Goal: Transaction & Acquisition: Purchase product/service

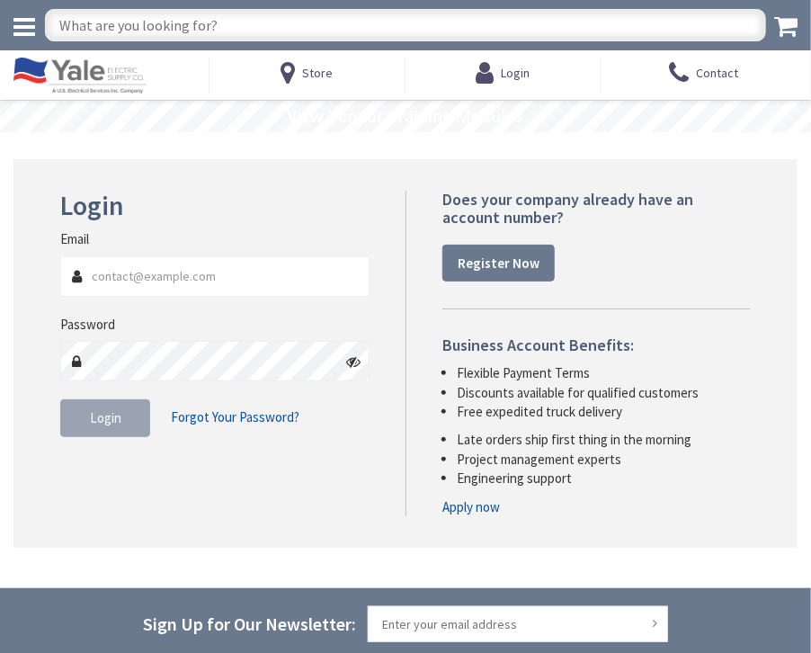
type input "delawareelectric@verizon.net"
click at [111, 415] on span "Login" at bounding box center [105, 417] width 31 height 17
type input "delawareelectric@verizon.net"
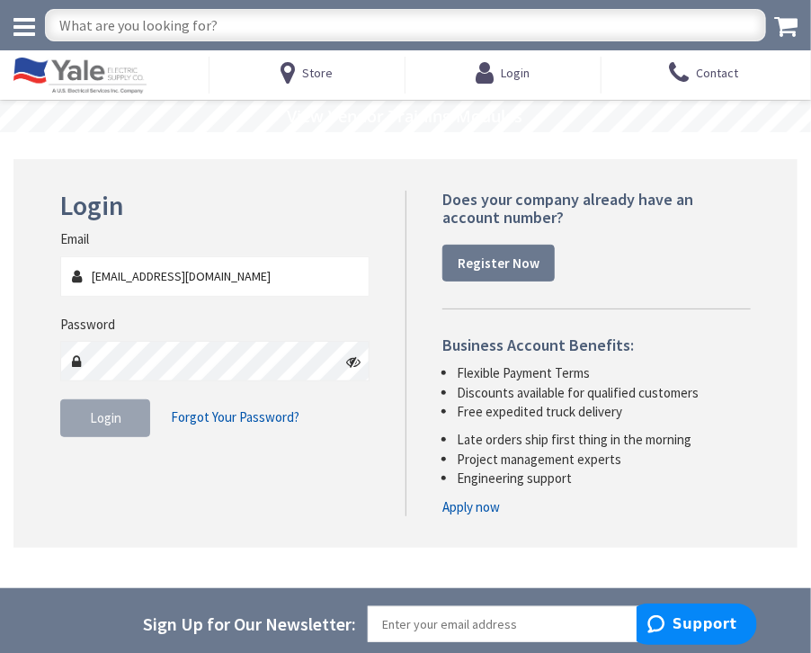
click at [337, 278] on input "delawareelectric@verizon.net" at bounding box center [214, 276] width 309 height 40
click at [334, 278] on input "delawareelectric@verizon.net" at bounding box center [214, 276] width 309 height 40
click at [101, 419] on span "Login" at bounding box center [105, 417] width 31 height 17
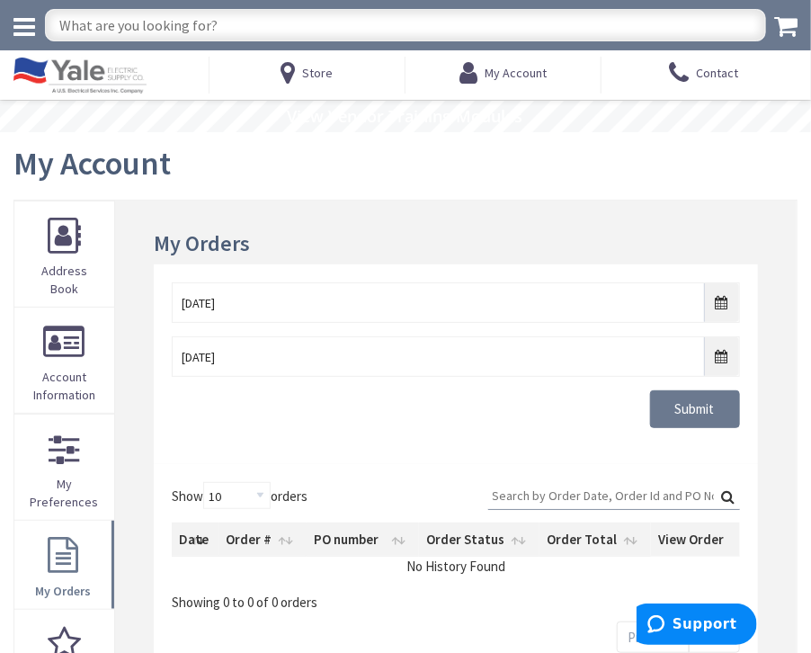
click at [297, 26] on input "text" at bounding box center [405, 25] width 721 height 32
type input "15 amp fuse"
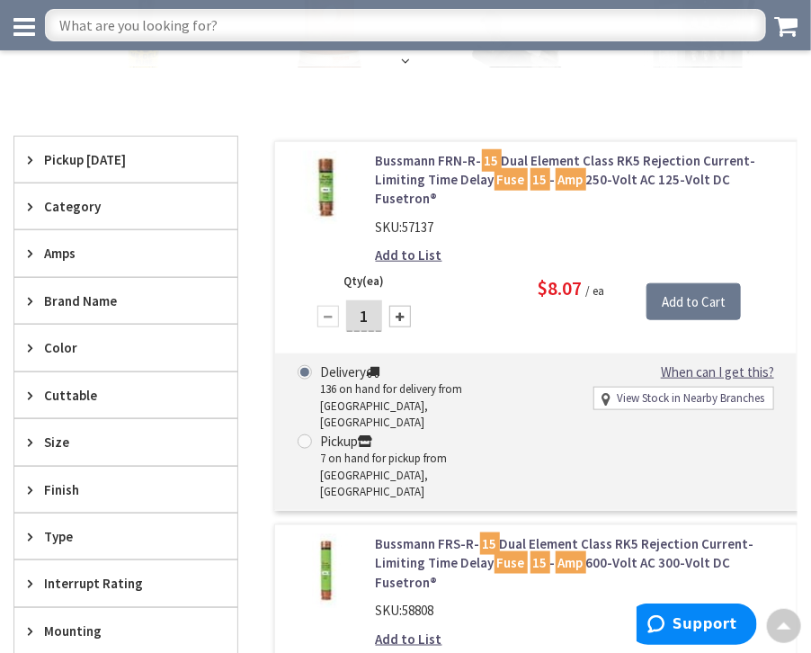
scroll to position [334, 0]
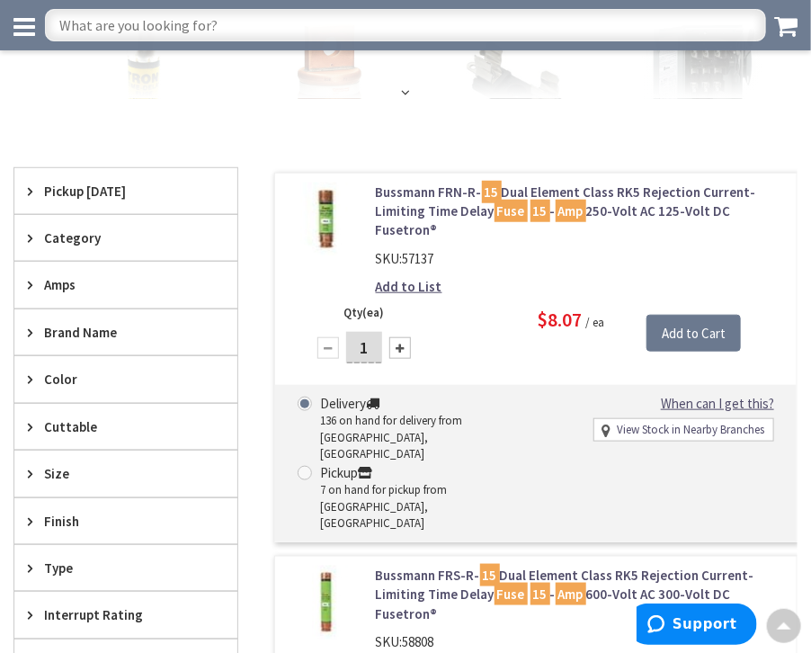
click at [367, 332] on input "1" at bounding box center [364, 347] width 36 height 31
type input "50"
click at [713, 315] on input "Add to Cart" at bounding box center [693, 334] width 94 height 38
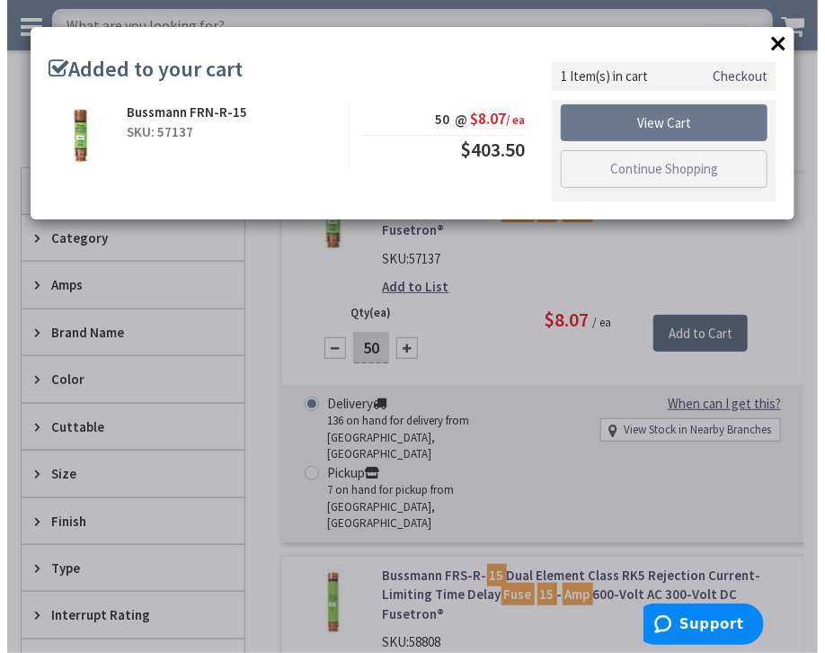
scroll to position [336, 0]
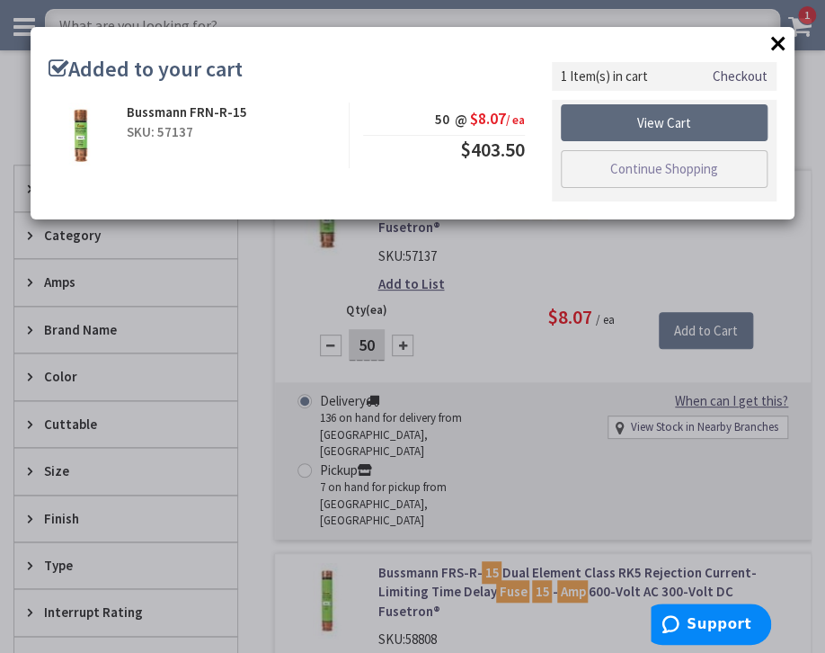
click at [678, 125] on link "View Cart" at bounding box center [664, 123] width 207 height 38
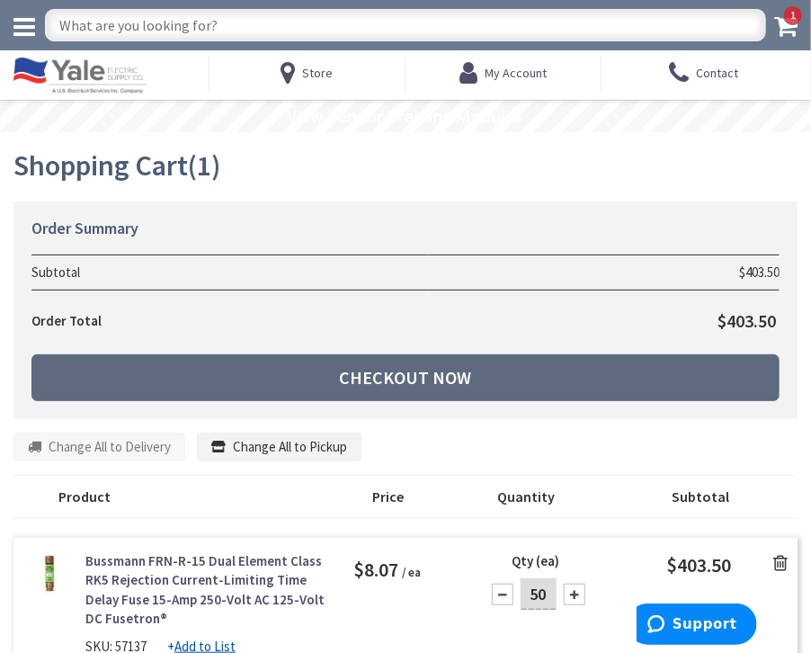
click at [451, 379] on link "Checkout Now" at bounding box center [405, 377] width 748 height 47
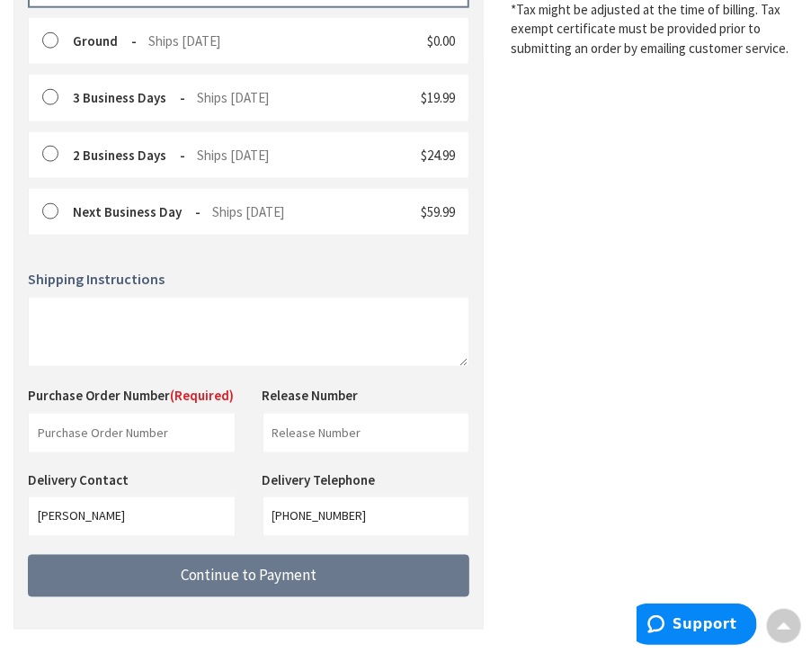
scroll to position [561, 0]
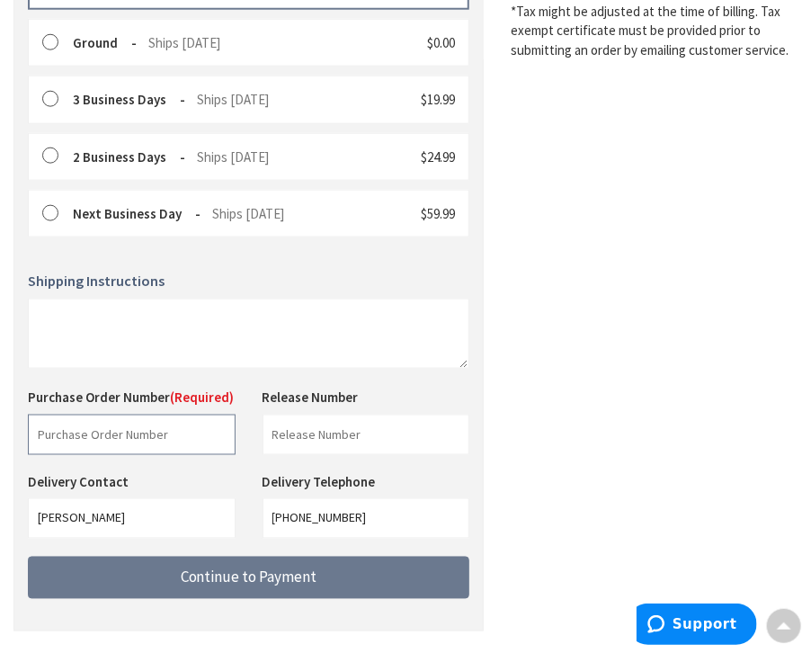
click at [179, 418] on input "text" at bounding box center [132, 434] width 208 height 40
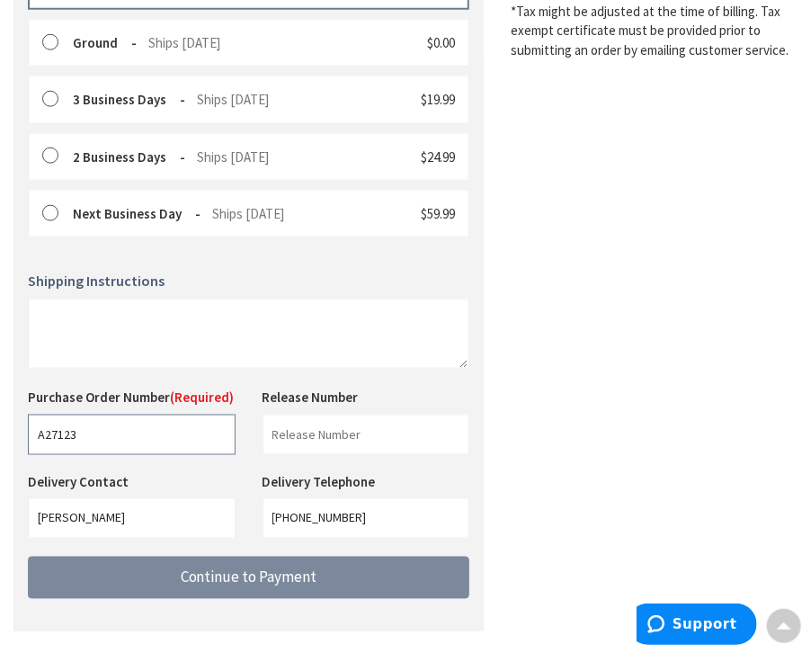
type input "A27123"
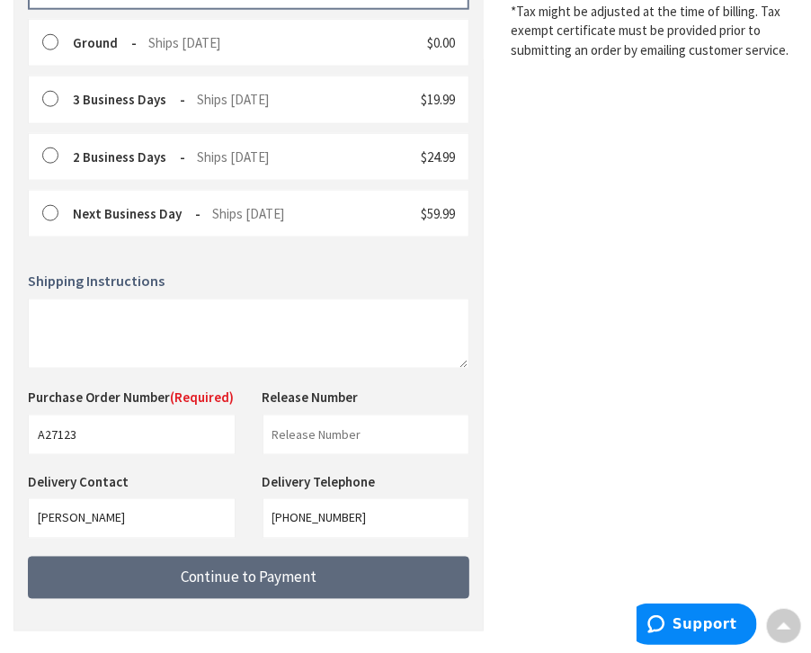
click at [277, 567] on span "Continue to Payment" at bounding box center [249, 577] width 137 height 20
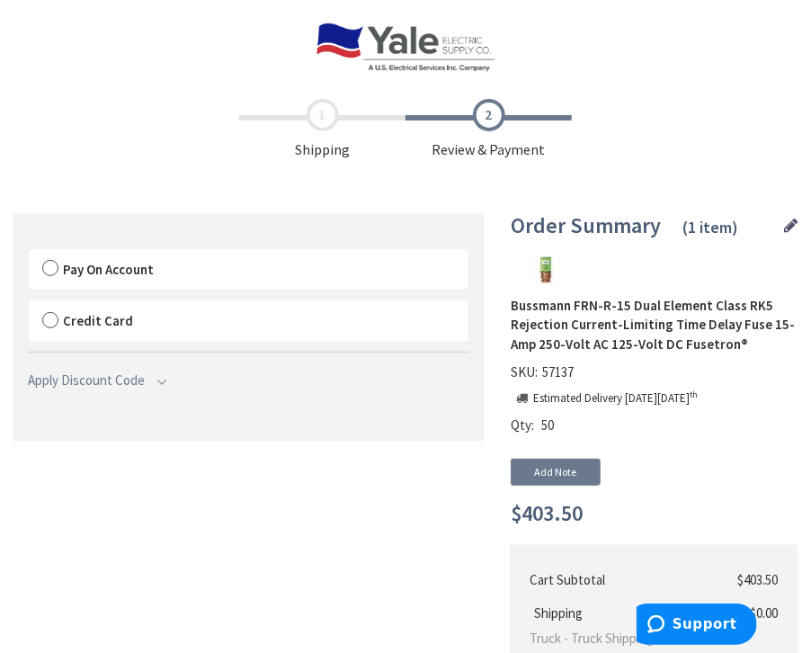
click at [50, 265] on label "Pay On Account" at bounding box center [249, 269] width 440 height 41
click at [29, 253] on input "Pay On Account" at bounding box center [29, 253] width 0 height 0
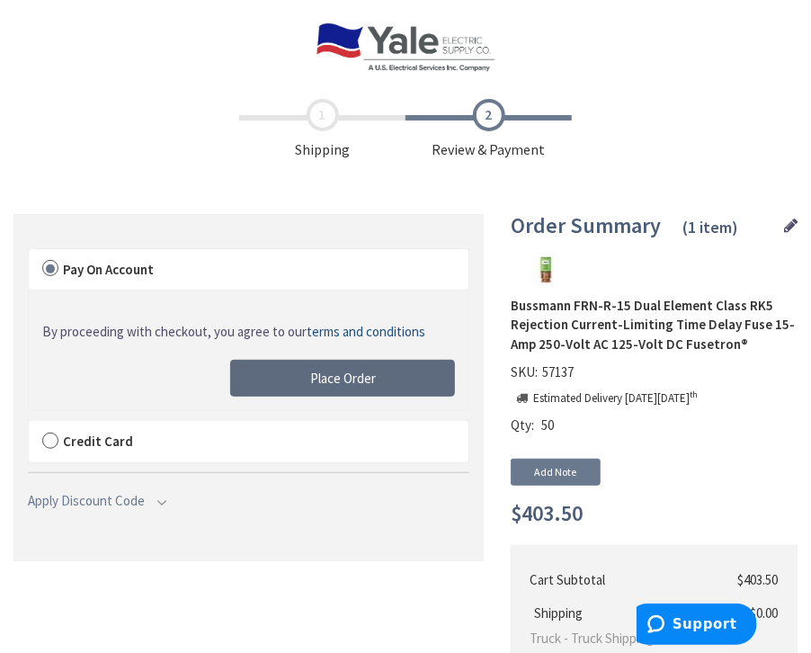
click at [361, 375] on span "Place Order" at bounding box center [343, 378] width 66 height 17
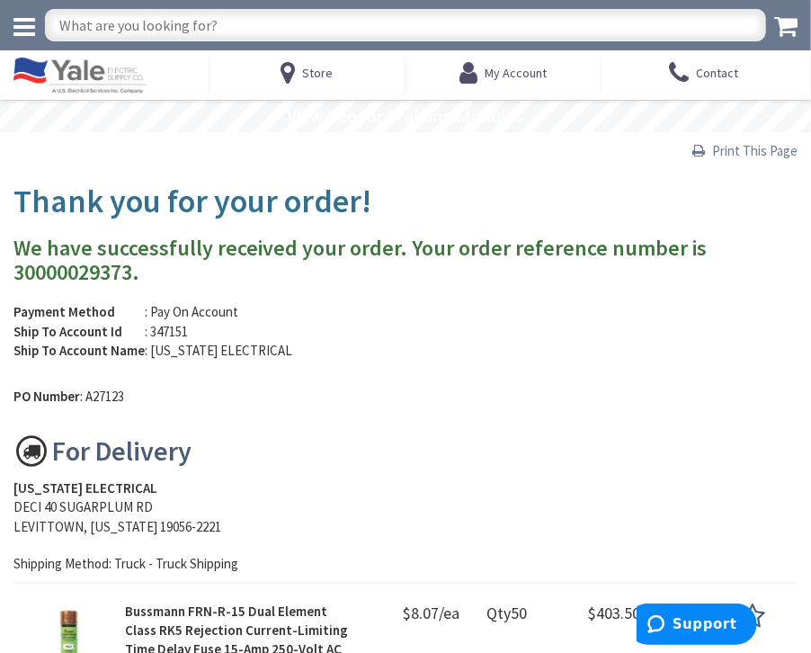
click at [730, 150] on span "Print This Page" at bounding box center [754, 150] width 85 height 17
